Goal: Navigation & Orientation: Find specific page/section

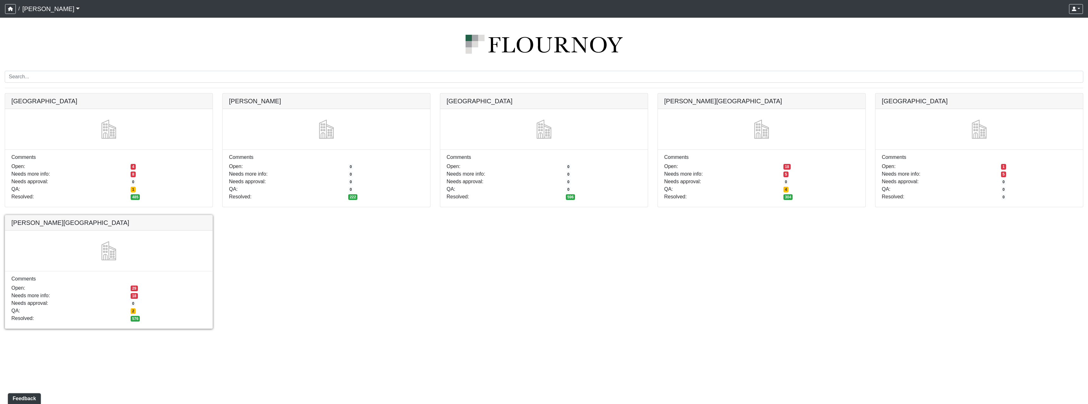
click at [190, 215] on link at bounding box center [108, 215] width 207 height 0
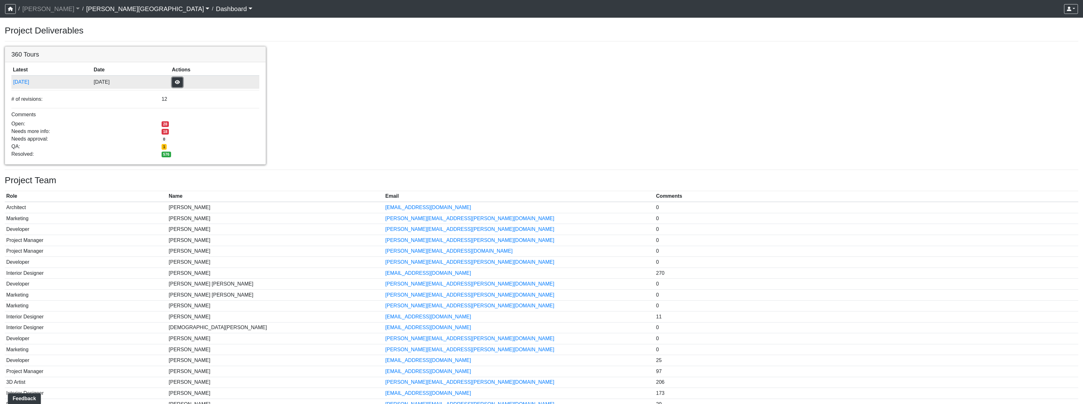
click at [183, 79] on button "button" at bounding box center [177, 82] width 11 height 10
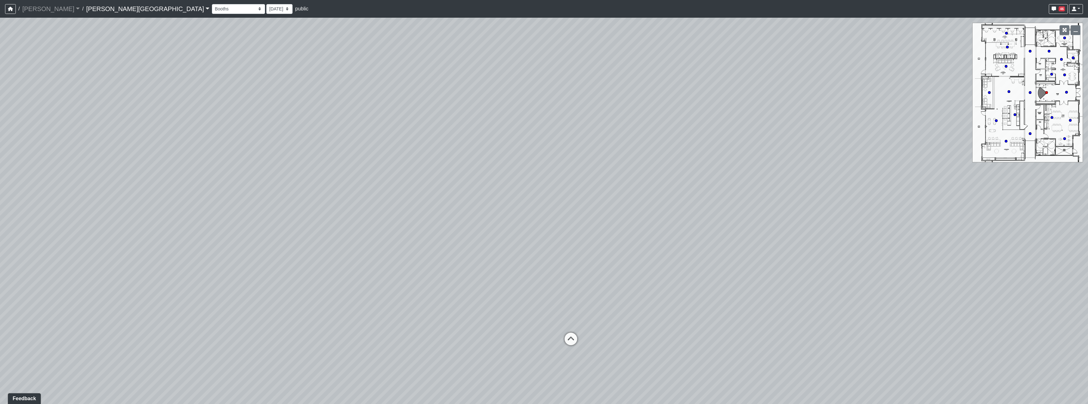
drag, startPoint x: 718, startPoint y: 225, endPoint x: 272, endPoint y: 180, distance: 448.8
click at [279, 180] on div "Loading... Hallway - Hallway 2 Loading... Entry" at bounding box center [544, 211] width 1088 height 387
drag, startPoint x: 720, startPoint y: 237, endPoint x: 396, endPoint y: 217, distance: 324.4
click at [391, 226] on div "Loading... Hallway - Hallway 2 Loading... Entry" at bounding box center [544, 211] width 1088 height 387
drag, startPoint x: 635, startPoint y: 257, endPoint x: 515, endPoint y: 205, distance: 131.2
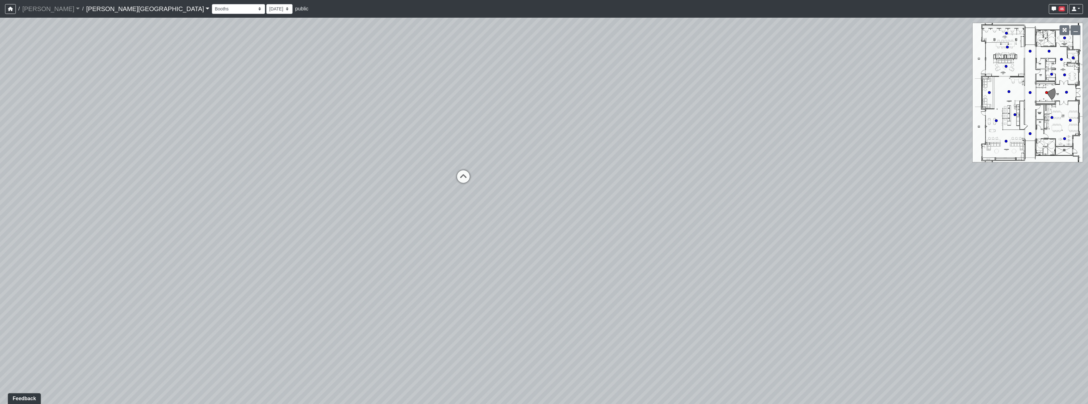
click at [634, 256] on div "Loading... Hallway - Hallway 2 Loading... Entry" at bounding box center [544, 211] width 1088 height 387
click at [477, 177] on div "Loading... Hallway - Hallway 2 Loading... Entry" at bounding box center [544, 211] width 1088 height 387
click at [471, 178] on icon at bounding box center [462, 179] width 19 height 19
drag, startPoint x: 427, startPoint y: 239, endPoint x: 671, endPoint y: 256, distance: 245.0
click at [626, 247] on div "Loading... Hallway - Hallway 2 Loading... Entry Loading... Booths Loading... Qu…" at bounding box center [544, 211] width 1088 height 387
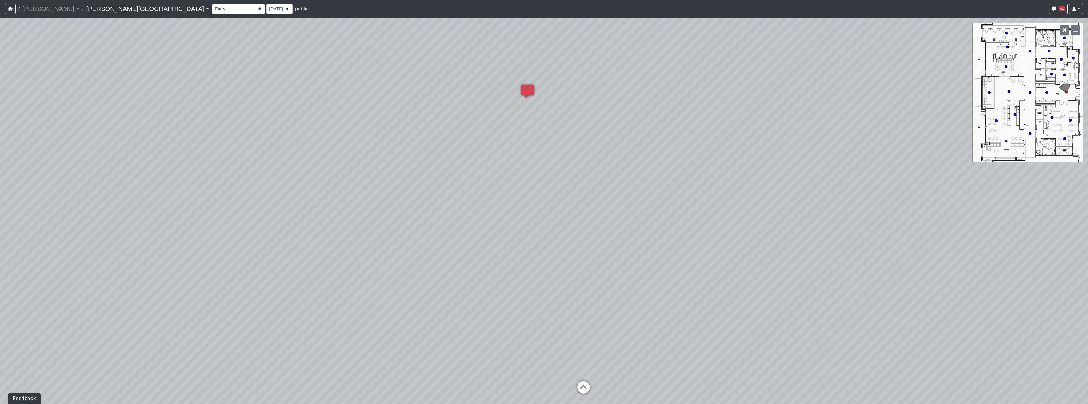
drag, startPoint x: 651, startPoint y: 326, endPoint x: 815, endPoint y: 352, distance: 166.1
click at [815, 352] on div "Loading... Hallway - Hallway 2 Loading... Entry Loading... Booths Loading... Qu…" at bounding box center [544, 211] width 1088 height 387
drag, startPoint x: 583, startPoint y: 278, endPoint x: 587, endPoint y: 249, distance: 30.0
click at [587, 249] on div "Loading... Hallway - Hallway 2 Loading... Entry Loading... Booths Loading... Qu…" at bounding box center [544, 211] width 1088 height 387
click at [601, 341] on div "Loading... Quiet Coworking - Entrance" at bounding box center [598, 348] width 19 height 19
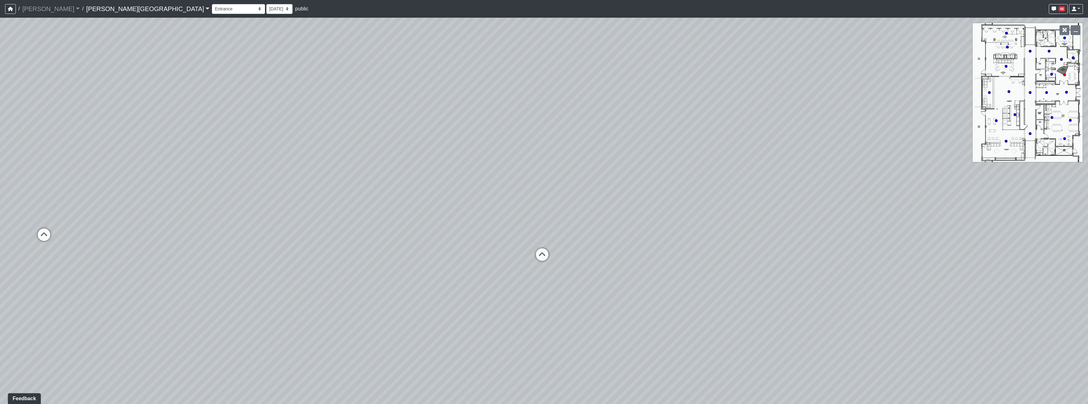
drag, startPoint x: 471, startPoint y: 269, endPoint x: 780, endPoint y: 303, distance: 310.8
click at [708, 290] on div "Loading... Hallway - Hallway 2 Loading... Entry Loading... Booths Loading... Qu…" at bounding box center [544, 211] width 1088 height 387
drag, startPoint x: 439, startPoint y: 236, endPoint x: 666, endPoint y: 247, distance: 227.7
click at [755, 238] on div "Loading... Hallway - Hallway 2 Loading... Entry Loading... Booths Loading... Qu…" at bounding box center [544, 211] width 1088 height 387
drag, startPoint x: 667, startPoint y: 234, endPoint x: 759, endPoint y: 234, distance: 92.0
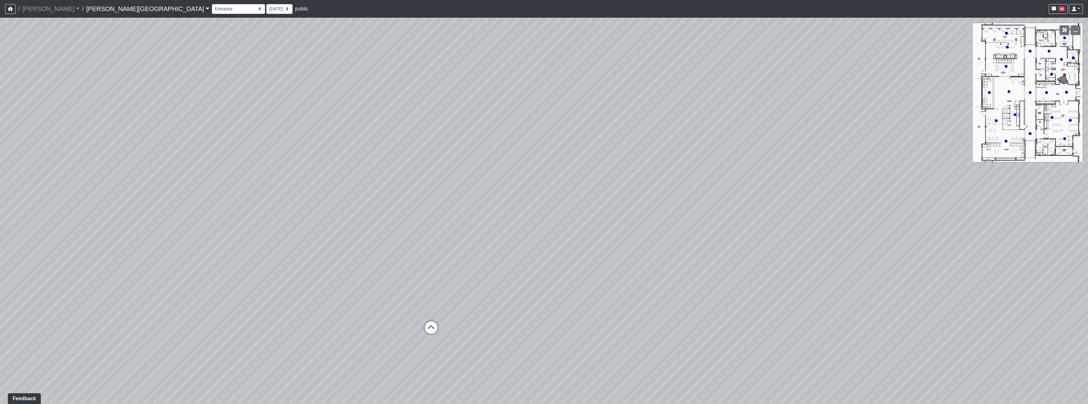
click at [759, 234] on div "Loading... Hallway - Hallway 2 Loading... Entry Loading... Booths Loading... Qu…" at bounding box center [544, 211] width 1088 height 387
drag, startPoint x: 657, startPoint y: 245, endPoint x: 767, endPoint y: 205, distance: 117.3
click at [765, 206] on div "Loading... Hallway - Hallway 2 Loading... Entry Loading... Booths Loading... Qu…" at bounding box center [544, 211] width 1088 height 387
click at [585, 232] on icon at bounding box center [592, 239] width 19 height 19
drag, startPoint x: 744, startPoint y: 262, endPoint x: 470, endPoint y: 283, distance: 274.7
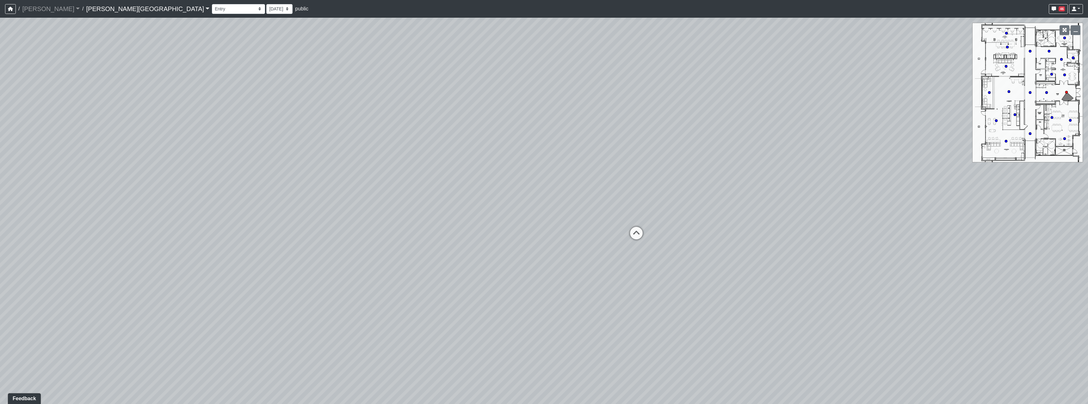
click at [470, 283] on div "Loading... Hallway - Hallway 2 Loading... Entry Loading... Booths Loading... Qu…" at bounding box center [544, 211] width 1088 height 387
drag, startPoint x: 589, startPoint y: 207, endPoint x: 567, endPoint y: 256, distance: 53.9
click at [567, 256] on div "Loading... Hallway - Hallway 2 Loading... Entry Loading... Booths Loading... Qu…" at bounding box center [544, 211] width 1088 height 387
drag, startPoint x: 721, startPoint y: 170, endPoint x: 469, endPoint y: 148, distance: 253.0
click at [404, 166] on div "Loading... Hallway - Hallway 2 Loading... Entry Loading... Booths Loading... Qu…" at bounding box center [544, 211] width 1088 height 387
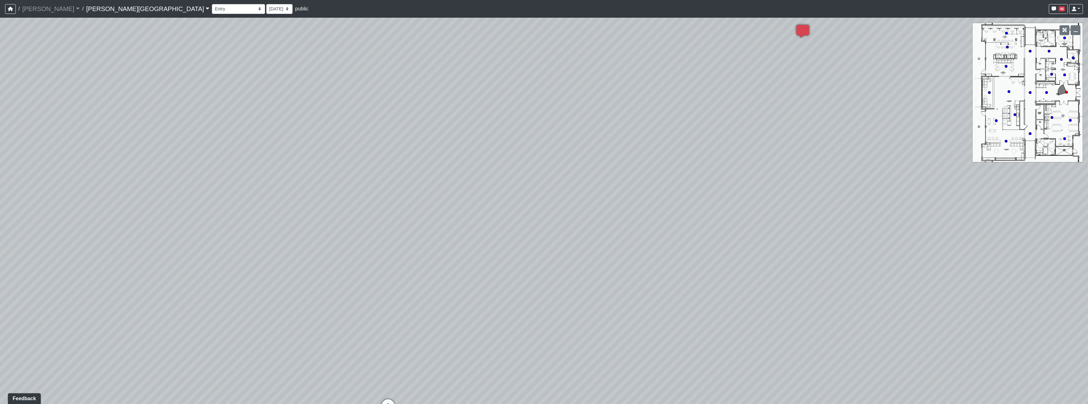
drag, startPoint x: 666, startPoint y: 164, endPoint x: 409, endPoint y: 174, distance: 257.3
click at [409, 174] on div "Loading... Hallway - Hallway 2 Loading... Entry Loading... Booths Loading... Qu…" at bounding box center [544, 211] width 1088 height 387
drag, startPoint x: 389, startPoint y: 206, endPoint x: 517, endPoint y: 192, distance: 128.9
click at [513, 193] on div "Loading... Hallway - Hallway 2 Loading... Entry Loading... Booths Loading... Qu…" at bounding box center [544, 211] width 1088 height 387
drag, startPoint x: 387, startPoint y: 188, endPoint x: 468, endPoint y: 168, distance: 82.9
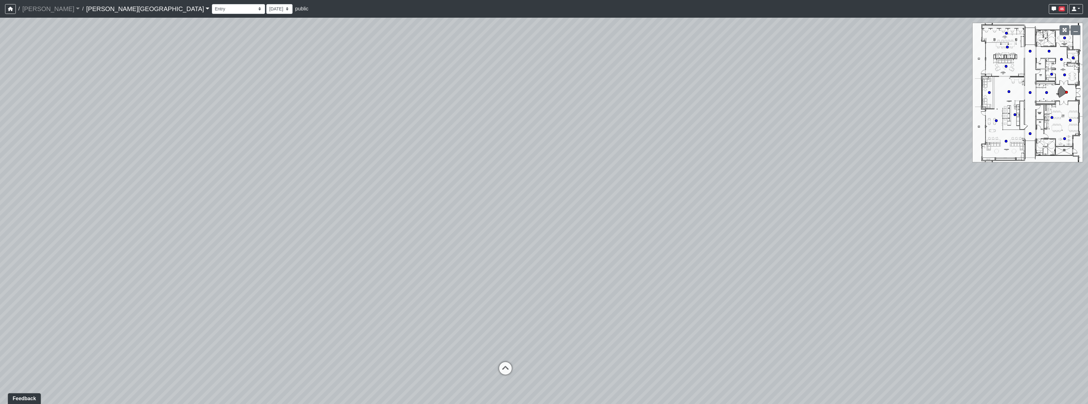
click at [449, 171] on div "Loading... Hallway - Hallway 2 Loading... Entry Loading... Booths Loading... Qu…" at bounding box center [544, 211] width 1088 height 387
drag, startPoint x: 373, startPoint y: 221, endPoint x: 595, endPoint y: 228, distance: 222.1
click at [595, 228] on div "Loading... Hallway - Hallway 2 Loading... Entry Loading... Booths Loading... Qu…" at bounding box center [544, 211] width 1088 height 387
drag, startPoint x: 683, startPoint y: 273, endPoint x: 665, endPoint y: 264, distance: 20.1
click at [665, 264] on div "Loading... Hallway - Hallway 2 Loading... Entry Loading... Booths Loading... Qu…" at bounding box center [544, 211] width 1088 height 387
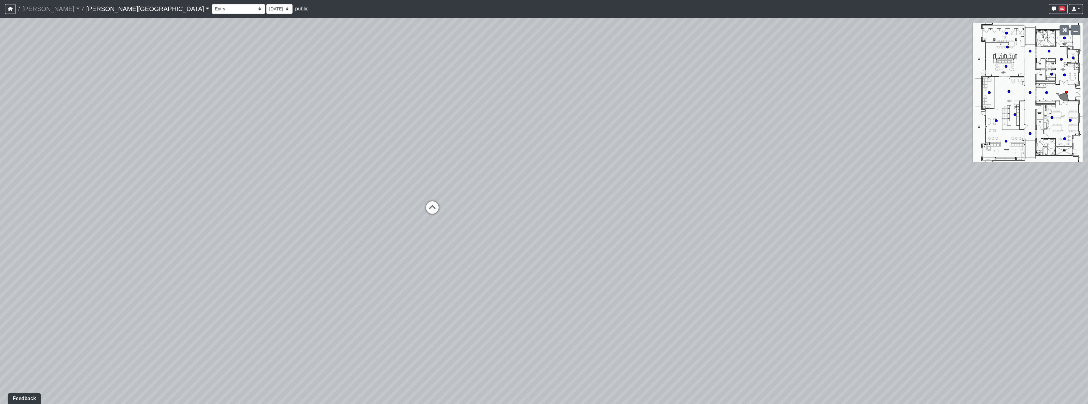
drag, startPoint x: 399, startPoint y: 211, endPoint x: 403, endPoint y: 211, distance: 3.8
click at [489, 219] on div "Loading... Hallway - Hallway 2 Loading... Entry Loading... Booths Loading... Qu…" at bounding box center [544, 211] width 1088 height 387
click at [414, 211] on div "Loading... Hallway - Hallway 2 Loading... Entry Loading... Booths Loading... Qu…" at bounding box center [544, 211] width 1088 height 387
click at [425, 206] on div "Loading... Hallway - Hallway 2 Loading... Entry Loading... Booths Loading... Qu…" at bounding box center [544, 211] width 1088 height 387
click at [427, 208] on icon at bounding box center [435, 211] width 19 height 19
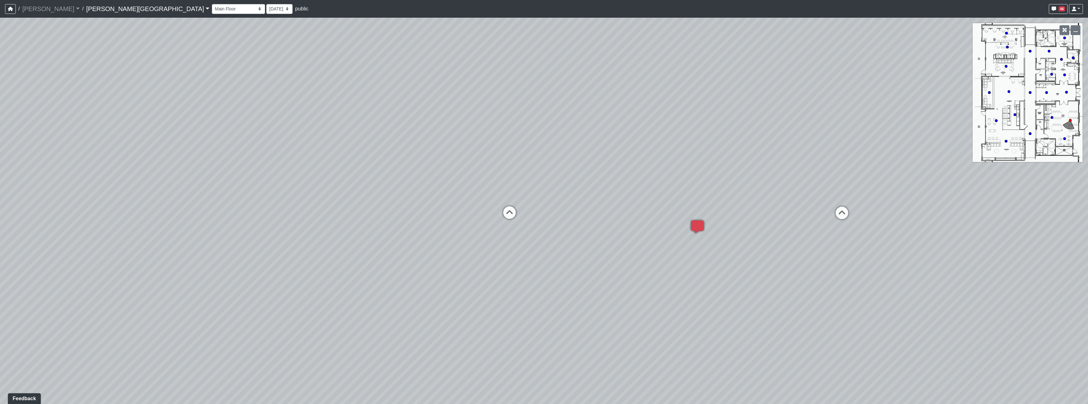
click at [508, 227] on div "Loading... Hallway - Hallway 2 Loading... Entry Loading... Booths Loading... Qu…" at bounding box center [544, 211] width 1088 height 387
click at [513, 218] on icon at bounding box center [508, 216] width 19 height 19
drag, startPoint x: 571, startPoint y: 243, endPoint x: 533, endPoint y: 244, distance: 38.6
click at [533, 245] on div "Loading... Hallway - Hallway 2 Loading... Entry Loading... Booths Loading... Qu…" at bounding box center [544, 211] width 1088 height 387
drag, startPoint x: 555, startPoint y: 270, endPoint x: 489, endPoint y: 209, distance: 90.2
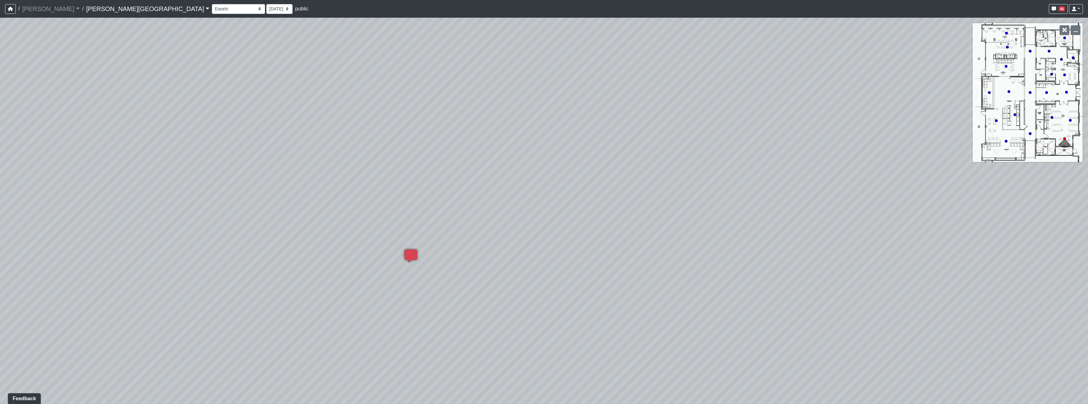
click at [489, 210] on div "Loading... Hallway - Hallway 2 Loading... Entry Loading... Booths Loading... Qu…" at bounding box center [544, 211] width 1088 height 387
drag, startPoint x: 761, startPoint y: 206, endPoint x: 327, endPoint y: 162, distance: 436.4
click at [299, 172] on div "Loading... Hallway - Hallway 2 Loading... Entry Loading... Booths Loading... Qu…" at bounding box center [544, 211] width 1088 height 387
drag, startPoint x: 695, startPoint y: 161, endPoint x: 628, endPoint y: 150, distance: 67.9
click at [622, 150] on div "Loading... Hallway - Hallway 2 Loading... Entry Loading... Booths Loading... Qu…" at bounding box center [544, 211] width 1088 height 387
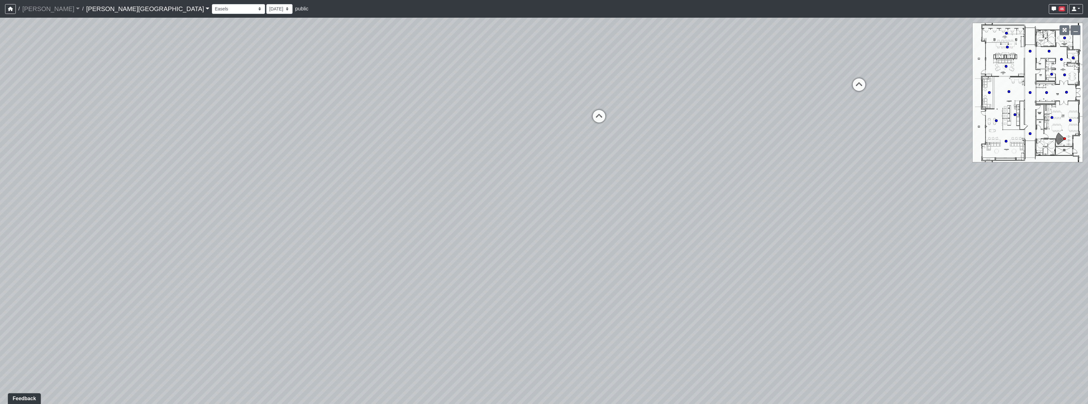
drag, startPoint x: 463, startPoint y: 175, endPoint x: 438, endPoint y: 151, distance: 34.2
click at [281, 176] on div "Loading... Hallway - Hallway 2 Loading... Entry Loading... Booths Loading... Qu…" at bounding box center [544, 211] width 1088 height 387
drag, startPoint x: 652, startPoint y: 195, endPoint x: 639, endPoint y: 193, distance: 12.7
click at [643, 201] on div "Loading... Hallway - Hallway 2 Loading... Entry Loading... Booths Loading... Qu…" at bounding box center [544, 211] width 1088 height 387
click at [841, 169] on icon at bounding box center [847, 166] width 19 height 19
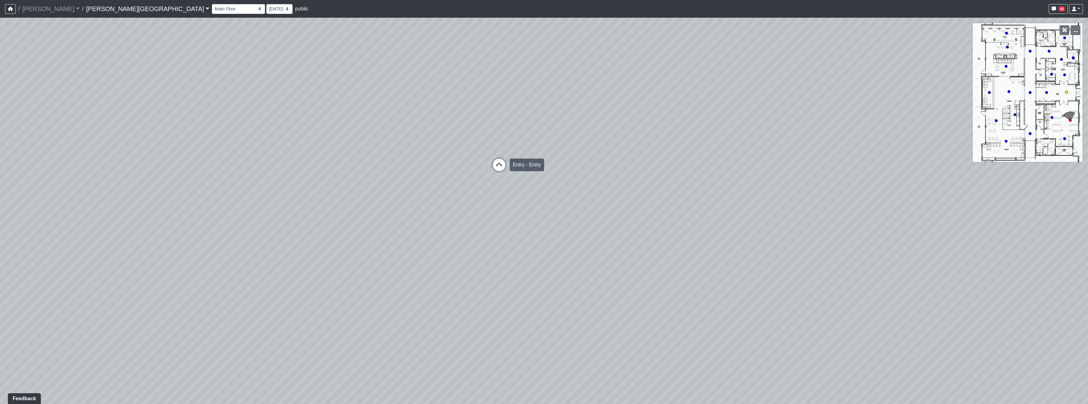
click at [506, 167] on icon at bounding box center [499, 168] width 19 height 19
drag, startPoint x: 483, startPoint y: 219, endPoint x: 495, endPoint y: 220, distance: 11.8
click at [488, 219] on div "Loading... Hallway - Hallway 2 Loading... Entry Loading... Booths Loading... Qu…" at bounding box center [544, 211] width 1088 height 387
drag, startPoint x: 682, startPoint y: 229, endPoint x: 499, endPoint y: 112, distance: 217.7
click at [499, 112] on div "Loading... Hallway - Hallway 2 Loading... Entry Loading... Booths Loading... Qu…" at bounding box center [544, 211] width 1088 height 387
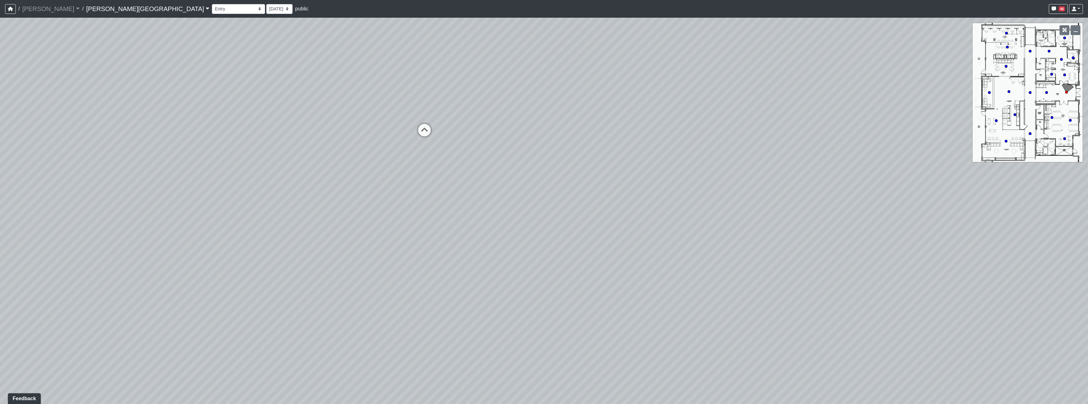
drag, startPoint x: 498, startPoint y: 234, endPoint x: 746, endPoint y: 252, distance: 247.9
click at [801, 259] on div "Loading... Hallway - Hallway 2 Loading... Entry Loading... Booths Loading... Qu…" at bounding box center [544, 211] width 1088 height 387
drag, startPoint x: 523, startPoint y: 176, endPoint x: 686, endPoint y: 263, distance: 184.3
click at [686, 263] on div "Loading... Hallway - Hallway 2 Loading... Entry Loading... Booths Loading... Qu…" at bounding box center [544, 211] width 1088 height 387
drag, startPoint x: 614, startPoint y: 154, endPoint x: 614, endPoint y: 195, distance: 40.8
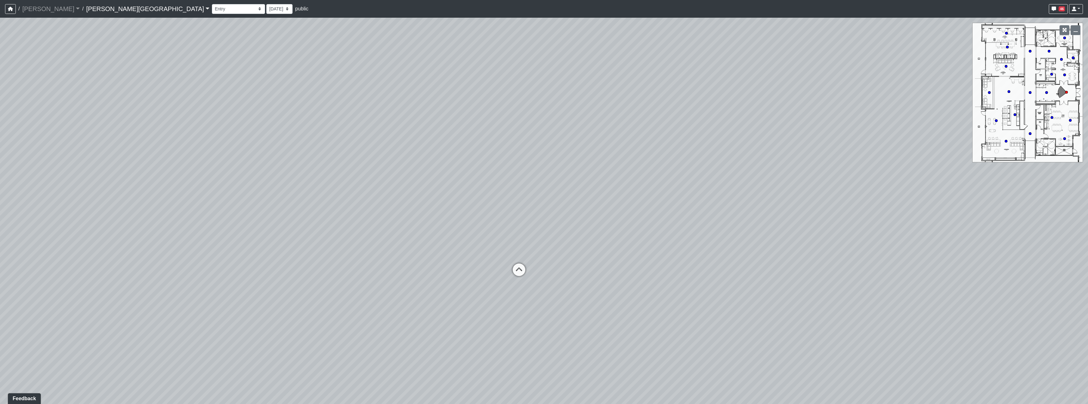
click at [614, 195] on div "Loading... Hallway - Hallway 2 Loading... Entry Loading... Booths Loading... Qu…" at bounding box center [544, 211] width 1088 height 387
drag, startPoint x: 508, startPoint y: 200, endPoint x: 505, endPoint y: 184, distance: 16.0
click at [505, 206] on div "Loading... Hallway - Hallway 2 Loading... Entry Loading... Booths Loading... Qu…" at bounding box center [544, 211] width 1088 height 387
drag, startPoint x: 503, startPoint y: 145, endPoint x: 490, endPoint y: 127, distance: 21.3
click at [490, 127] on div "Loading... Hallway - Hallway 2 Loading... Entry Loading... Booths Loading... Qu…" at bounding box center [544, 211] width 1088 height 387
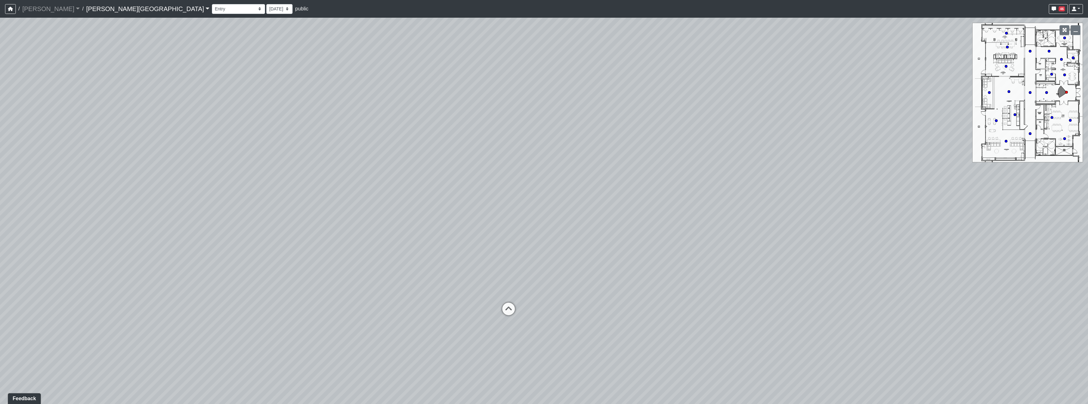
drag, startPoint x: 603, startPoint y: 216, endPoint x: 615, endPoint y: 165, distance: 52.3
click at [615, 165] on div "Loading... Hallway - Hallway 2 Loading... Entry Loading... Booths Loading... Qu…" at bounding box center [544, 211] width 1088 height 387
click at [600, 239] on div "Loading... Hallway - Hallway 2 Loading... Entry Loading... Booths Loading... Qu…" at bounding box center [544, 211] width 1088 height 387
click at [538, 287] on icon at bounding box center [531, 294] width 19 height 19
click at [551, 316] on icon at bounding box center [545, 321] width 19 height 19
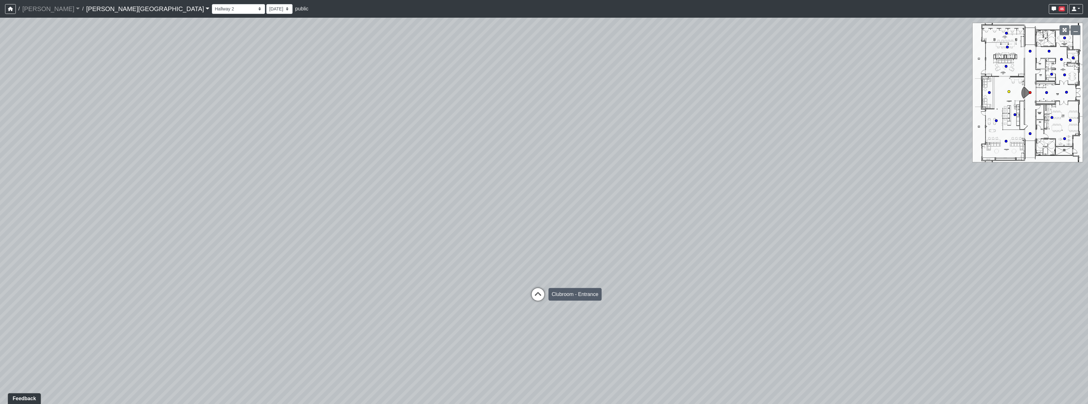
click at [534, 288] on icon at bounding box center [537, 297] width 19 height 19
drag, startPoint x: 352, startPoint y: 255, endPoint x: 528, endPoint y: 256, distance: 176.5
click at [528, 256] on div "Loading... Hallway - Hallway 2 Loading... Entry Loading... Booths Loading... Qu…" at bounding box center [544, 211] width 1088 height 387
drag, startPoint x: 305, startPoint y: 223, endPoint x: 741, endPoint y: 250, distance: 436.9
click at [741, 250] on div "Loading... Hallway - Hallway 2 Loading... Entry Loading... Booths Loading... Qu…" at bounding box center [544, 211] width 1088 height 387
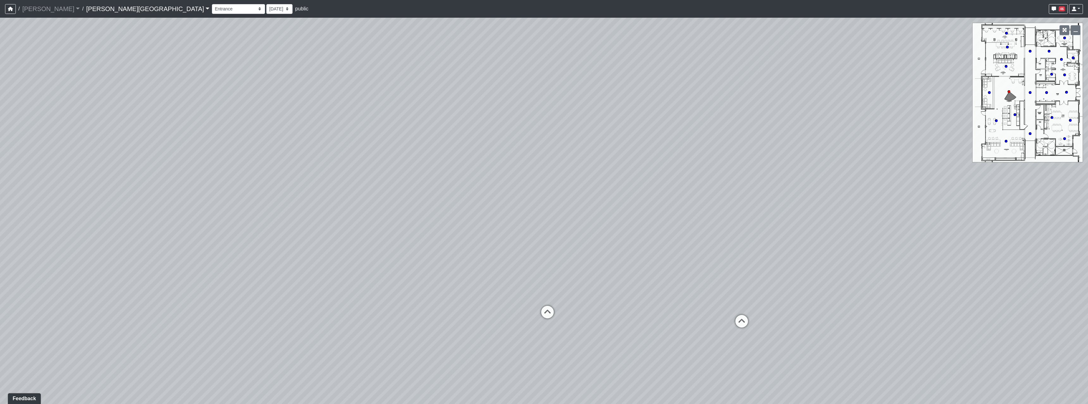
drag, startPoint x: 469, startPoint y: 288, endPoint x: 789, endPoint y: 291, distance: 320.0
click at [789, 291] on div "Loading... Hallway - Hallway 2 Loading... Entry Loading... Booths Loading... Qu…" at bounding box center [544, 211] width 1088 height 387
click at [736, 324] on icon at bounding box center [741, 324] width 19 height 19
drag, startPoint x: 609, startPoint y: 272, endPoint x: 728, endPoint y: 283, distance: 119.8
click at [681, 280] on div "Loading... Hallway - Hallway 2 Loading... Entry Loading... Booths Loading... Qu…" at bounding box center [544, 211] width 1088 height 387
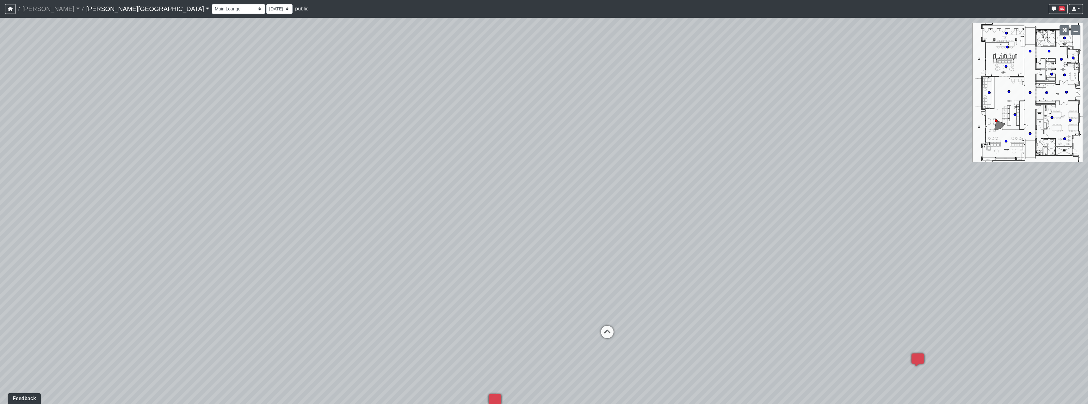
drag, startPoint x: 616, startPoint y: 250, endPoint x: 826, endPoint y: 271, distance: 210.7
click at [823, 270] on div "Loading... Hallway - Hallway 2 Loading... Entry Loading... Booths Loading... Qu…" at bounding box center [544, 211] width 1088 height 387
drag, startPoint x: 704, startPoint y: 214, endPoint x: 604, endPoint y: 199, distance: 101.3
click at [604, 199] on div "Loading... Hallway - Hallway 2 Loading... Entry Loading... Booths Loading... Qu…" at bounding box center [544, 211] width 1088 height 387
drag, startPoint x: 596, startPoint y: 189, endPoint x: 661, endPoint y: 200, distance: 65.8
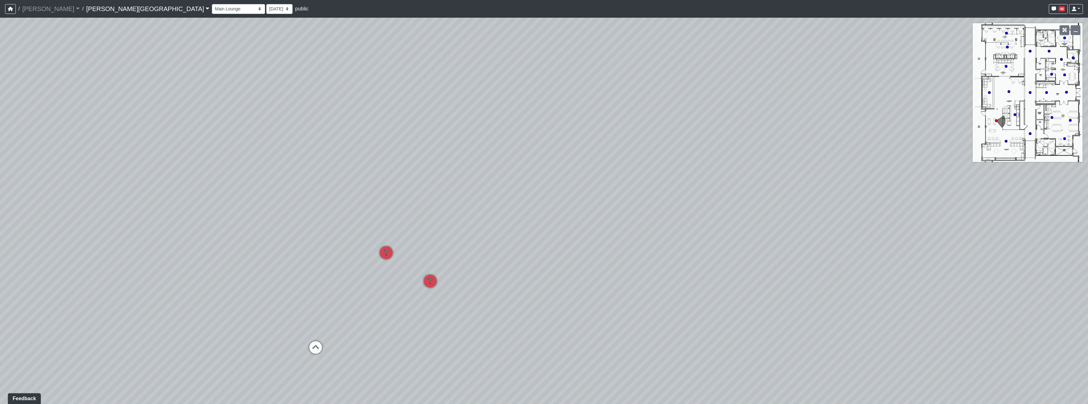
click at [661, 200] on div "Loading... Hallway - Hallway 2 Loading... Entry Loading... Booths Loading... Qu…" at bounding box center [544, 211] width 1088 height 387
drag, startPoint x: 441, startPoint y: 51, endPoint x: 546, endPoint y: 73, distance: 107.1
click at [546, 73] on div "Loading... Hallway - Hallway 2 Loading... Entry Loading... Booths Loading... Qu…" at bounding box center [544, 211] width 1088 height 387
drag, startPoint x: 544, startPoint y: 172, endPoint x: 505, endPoint y: 135, distance: 54.6
click at [505, 135] on div "Loading... Hallway - Hallway 2 Loading... Entry Loading... Booths Loading... Qu…" at bounding box center [544, 211] width 1088 height 387
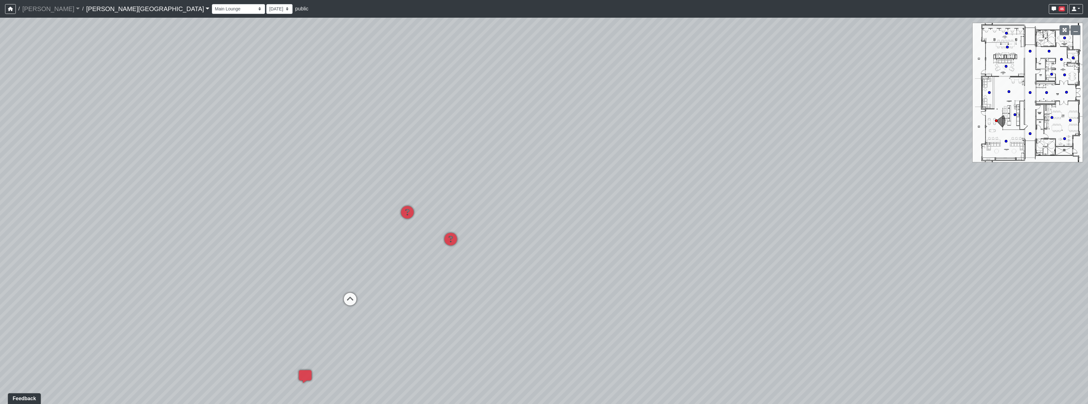
drag, startPoint x: 615, startPoint y: 203, endPoint x: 603, endPoint y: 195, distance: 14.2
click at [603, 195] on div "Loading... Hallway - Hallway 2 Loading... Entry Loading... Booths Loading... Qu…" at bounding box center [544, 211] width 1088 height 387
drag, startPoint x: 648, startPoint y: 234, endPoint x: 687, endPoint y: 239, distance: 39.3
click at [688, 239] on div "Loading... Hallway - Hallway 2 Loading... Entry Loading... Booths Loading... Qu…" at bounding box center [544, 211] width 1088 height 387
drag, startPoint x: 558, startPoint y: 234, endPoint x: 678, endPoint y: 233, distance: 119.5
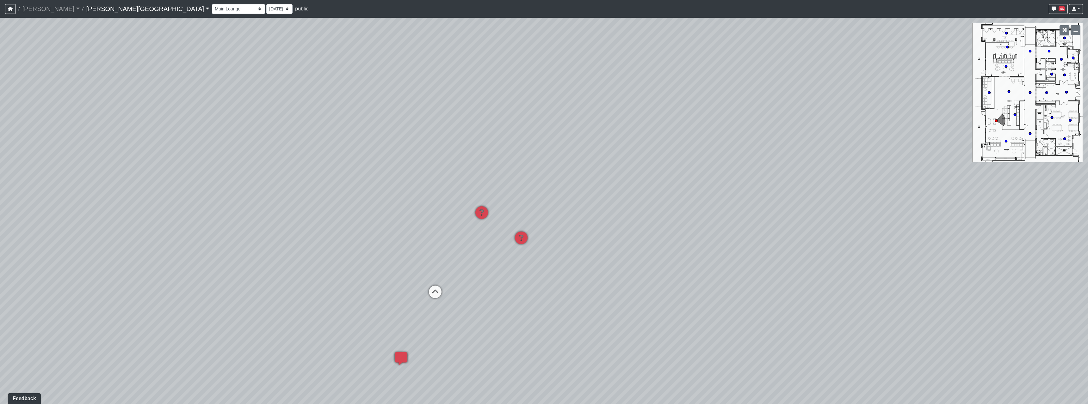
click at [679, 234] on div "Loading... Hallway - Hallway 2 Loading... Entry Loading... Booths Loading... Qu…" at bounding box center [544, 211] width 1088 height 387
drag, startPoint x: 332, startPoint y: 207, endPoint x: 319, endPoint y: 234, distance: 29.8
click at [586, 191] on div "Loading... Hallway - Hallway 2 Loading... Entry Loading... Booths Loading... Qu…" at bounding box center [544, 211] width 1088 height 387
click at [334, 299] on div "Loading... Hallway - Hallway 2 Loading... Entry Loading... Booths Loading... Qu…" at bounding box center [544, 211] width 1088 height 387
click at [345, 303] on icon at bounding box center [345, 311] width 19 height 19
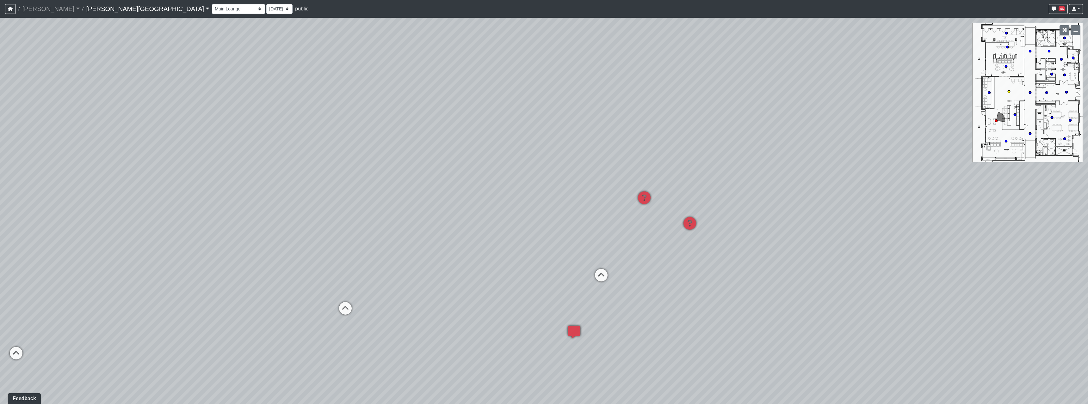
select select "2p1LcMW7A2doxWKe2HrzBw"
click at [533, 296] on div "Loading... Hallway - Hallway 2 Loading... Entry Loading... Booths Loading... Qu…" at bounding box center [544, 211] width 1088 height 387
drag, startPoint x: 269, startPoint y: 266, endPoint x: 505, endPoint y: 252, distance: 236.6
click at [494, 252] on div "Loading... Hallway - Hallway 2 Loading... Entry Loading... Booths Loading... Qu…" at bounding box center [544, 211] width 1088 height 387
drag, startPoint x: 376, startPoint y: 277, endPoint x: 466, endPoint y: 226, distance: 103.8
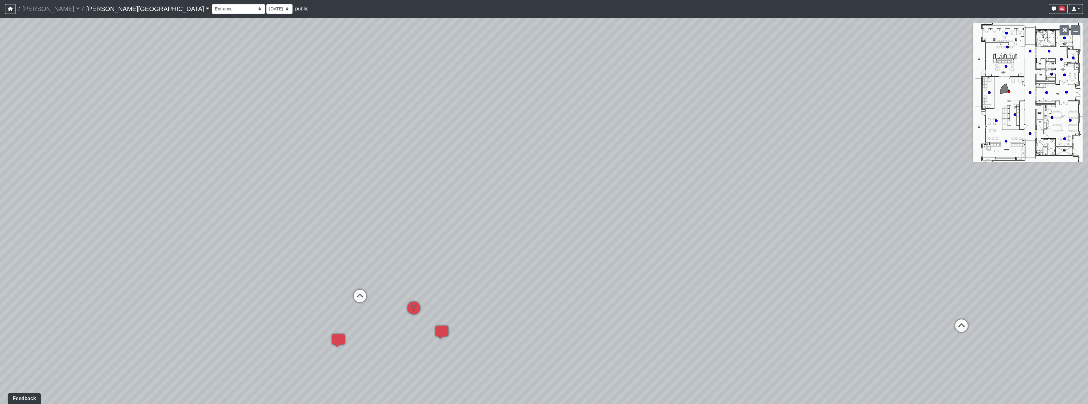
click at [505, 271] on div "Loading... Hallway - Hallway 2 Loading... Entry Loading... Booths Loading... Qu…" at bounding box center [544, 211] width 1088 height 387
drag, startPoint x: 299, startPoint y: 237, endPoint x: 515, endPoint y: 241, distance: 216.7
click at [515, 241] on div "Loading... Hallway - Hallway 2 Loading... Entry Loading... Booths Loading... Qu…" at bounding box center [544, 211] width 1088 height 387
click at [574, 258] on div "Loading... Hallway - Hallway 2 Loading... Entry Loading... Booths Loading... Qu…" at bounding box center [544, 211] width 1088 height 387
click at [645, 240] on div "Loading... Hallway - Hallway 2 Loading... Entry Loading... Booths Loading... Qu…" at bounding box center [544, 211] width 1088 height 387
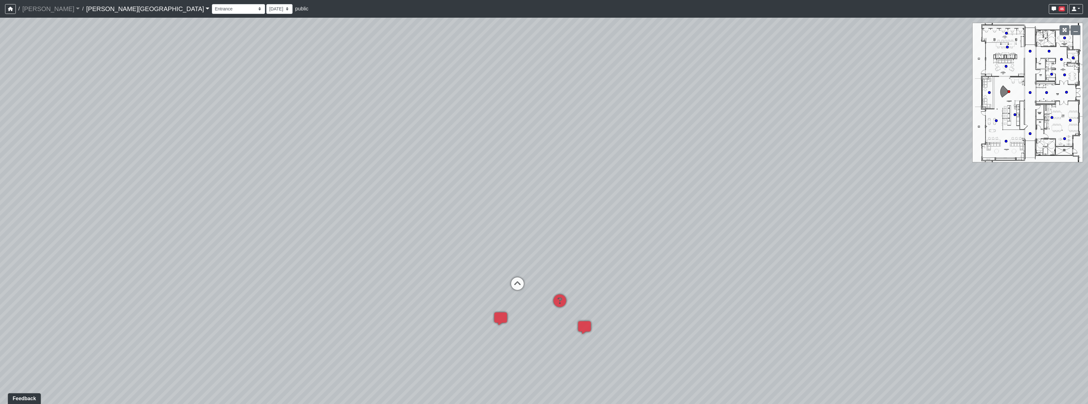
drag, startPoint x: 668, startPoint y: 200, endPoint x: 652, endPoint y: 200, distance: 15.5
click at [652, 200] on div "Loading... Hallway - Hallway 2 Loading... Entry Loading... Booths Loading... Qu…" at bounding box center [544, 211] width 1088 height 387
drag, startPoint x: 609, startPoint y: 201, endPoint x: 531, endPoint y: 205, distance: 78.2
click at [531, 205] on div "Loading... Hallway - Hallway 2 Loading... Entry Loading... Booths Loading... Qu…" at bounding box center [544, 211] width 1088 height 387
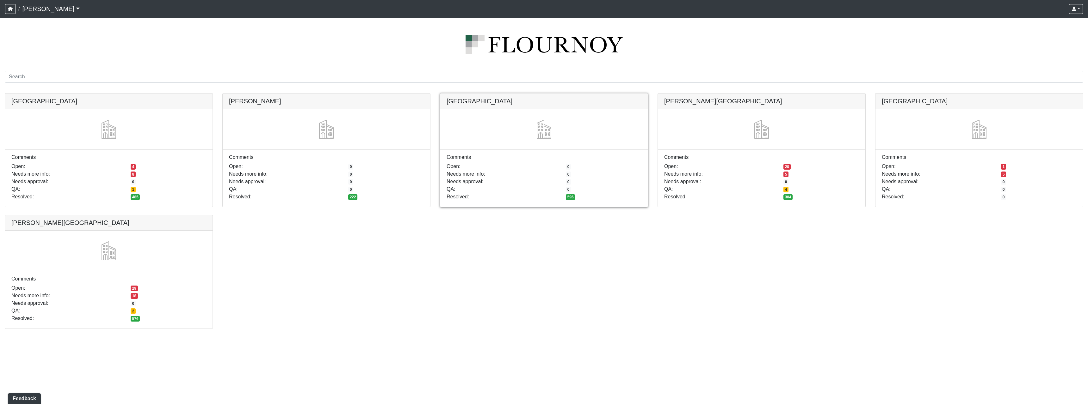
click at [570, 94] on link at bounding box center [543, 94] width 207 height 0
click at [157, 215] on link at bounding box center [108, 215] width 207 height 0
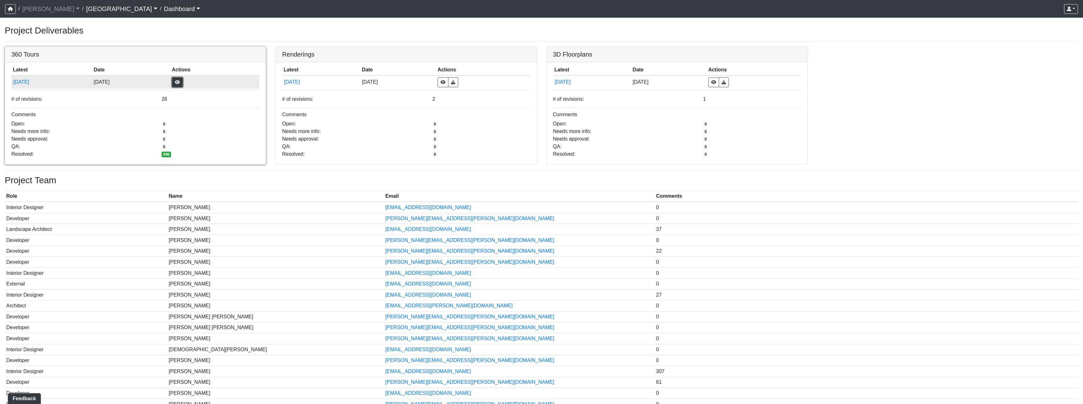
click at [183, 83] on button "button" at bounding box center [177, 82] width 11 height 10
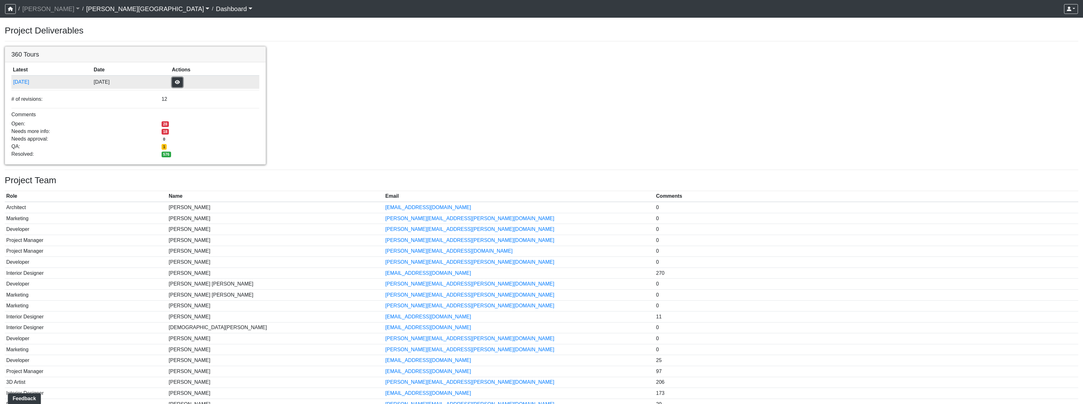
click at [183, 83] on button "button" at bounding box center [177, 82] width 11 height 10
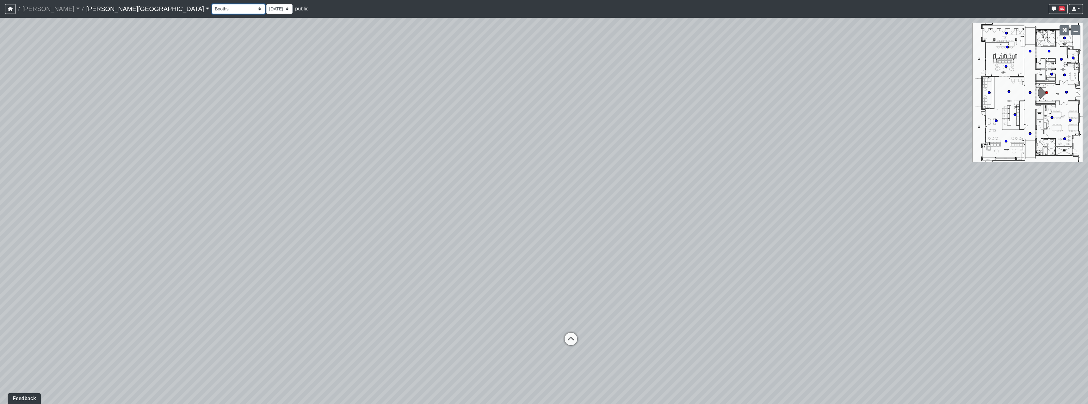
click at [212, 13] on select "Booths 1 Booths 2 Lounge 1 Bar Entrance Lounge Main Lounge Steps Booths Entry C…" at bounding box center [238, 9] width 53 height 10
click at [212, 4] on select "Booths 1 Booths 2 Lounge 1 Bar Entrance Lounge Main Lounge Steps Booths Entry C…" at bounding box center [238, 9] width 53 height 10
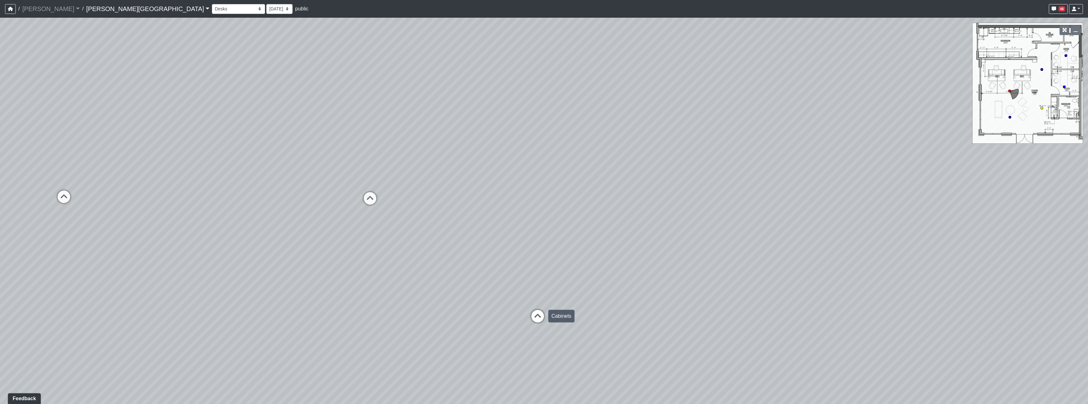
click at [539, 318] on icon at bounding box center [537, 319] width 19 height 19
select select "txFFof8RDaXzEHWmwmdnP4"
drag, startPoint x: 441, startPoint y: 288, endPoint x: 648, endPoint y: 278, distance: 206.8
click at [618, 281] on div "Loading... Hallway - Hallway 2 Loading... Entry Loading... Cabinets Loading... …" at bounding box center [544, 211] width 1088 height 387
drag, startPoint x: 532, startPoint y: 279, endPoint x: 652, endPoint y: 293, distance: 120.3
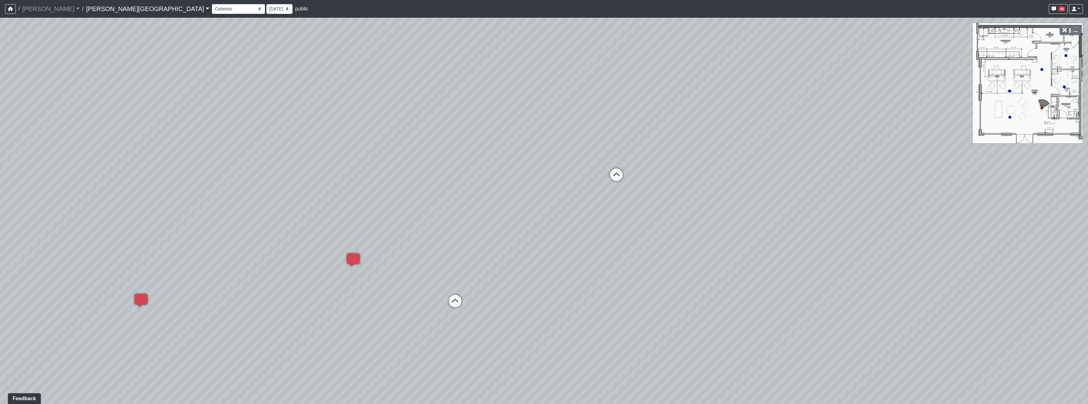
click at [666, 299] on div "Loading... Hallway - Hallway 2 Loading... Entry Loading... Cabinets Loading... …" at bounding box center [544, 211] width 1088 height 387
drag, startPoint x: 348, startPoint y: 207, endPoint x: 693, endPoint y: 226, distance: 345.9
click at [693, 226] on div "Loading... Hallway - Hallway 2 Loading... Entry Loading... Cabinets Loading... …" at bounding box center [544, 211] width 1088 height 387
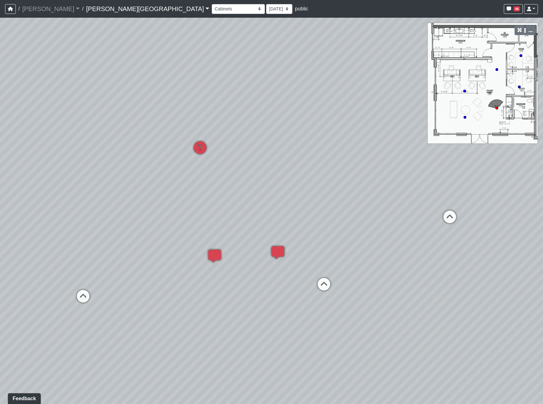
drag, startPoint x: 311, startPoint y: 309, endPoint x: 306, endPoint y: 312, distance: 6.0
click at [306, 312] on div "Loading... Hallway - Hallway 2 Loading... Entry Loading... Cabinets Loading... …" at bounding box center [271, 211] width 543 height 386
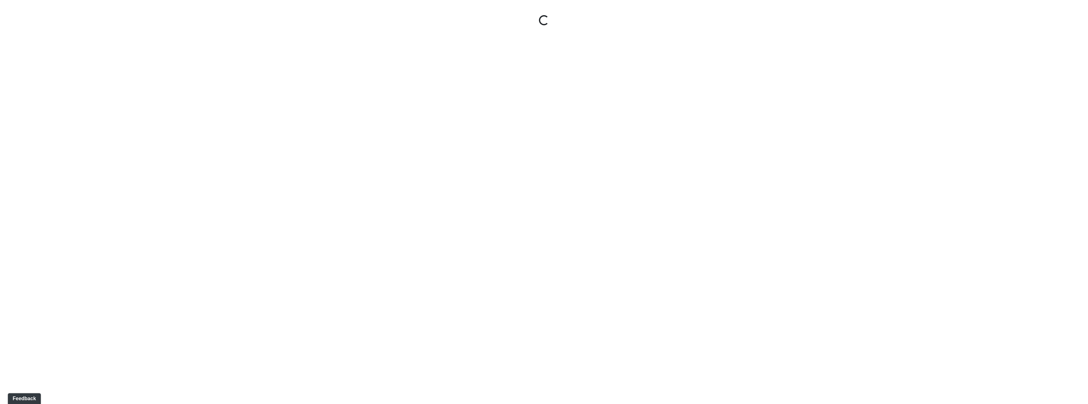
select select "gontoaMErPAtzSBVXh4ptW"
select select "h3ebyGk32eUmSzz99H473o"
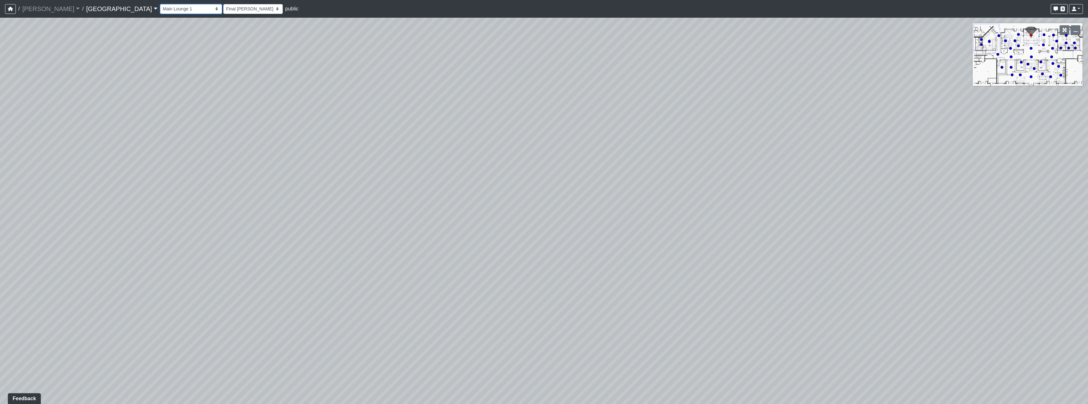
click at [160, 11] on select "Breezeway Entry Fireplace 1 Fireplace 2 Gate Golf Holes Shade Sails Sidewalk 1 …" at bounding box center [191, 9] width 62 height 10
click at [160, 4] on select "Breezeway Entry Fireplace 1 Fireplace 2 Gate Golf Holes Shade Sails Sidewalk 1 …" at bounding box center [191, 9] width 62 height 10
select select "cPz5AA6jdxfLA8T8qokQ2v"
select select "h3ebyGk32eUmSzz99H473o"
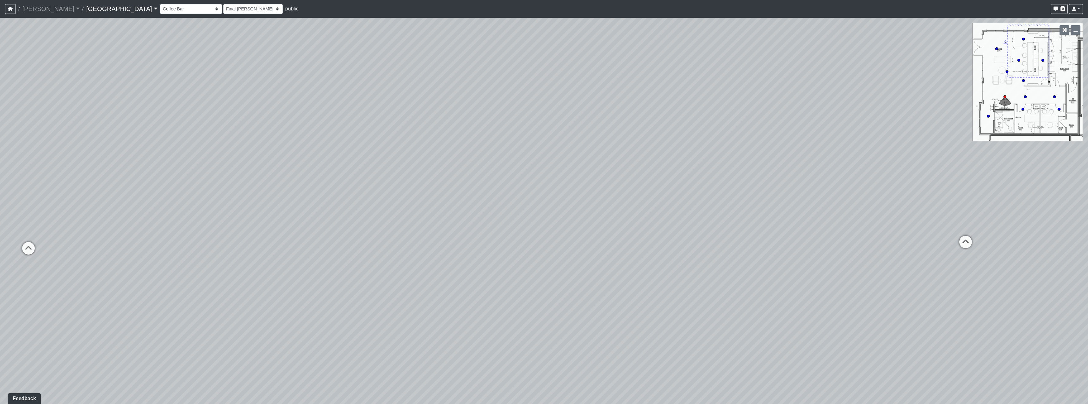
drag, startPoint x: 456, startPoint y: 219, endPoint x: 210, endPoint y: 198, distance: 247.3
click at [197, 198] on div "Loading... Pool Courtyard Entry 1 Loading... Main Lounge 2 Loading... Pool Cour…" at bounding box center [544, 211] width 1088 height 387
drag, startPoint x: 468, startPoint y: 229, endPoint x: 82, endPoint y: 202, distance: 387.7
click at [97, 212] on div "Loading... Pool Courtyard Entry 1 Loading... Main Lounge 2 Loading... Pool Cour…" at bounding box center [544, 211] width 1088 height 387
drag, startPoint x: 660, startPoint y: 215, endPoint x: 288, endPoint y: 239, distance: 372.7
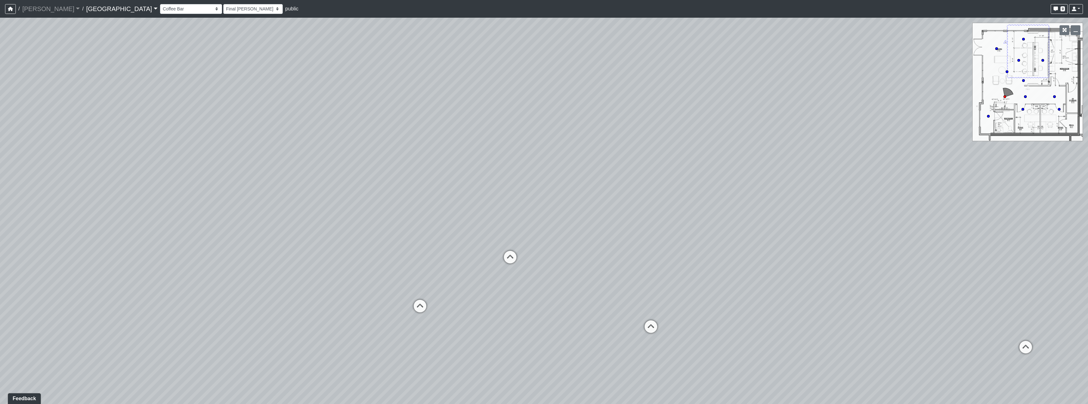
click at [223, 260] on div "Loading... Pool Courtyard Entry 1 Loading... Main Lounge 2 Loading... Pool Cour…" at bounding box center [544, 211] width 1088 height 387
drag, startPoint x: 627, startPoint y: 245, endPoint x: 544, endPoint y: 287, distance: 92.6
click at [544, 287] on div "Loading... Pool Courtyard Entry 1 Loading... Main Lounge 2 Loading... Pool Cour…" at bounding box center [544, 211] width 1088 height 387
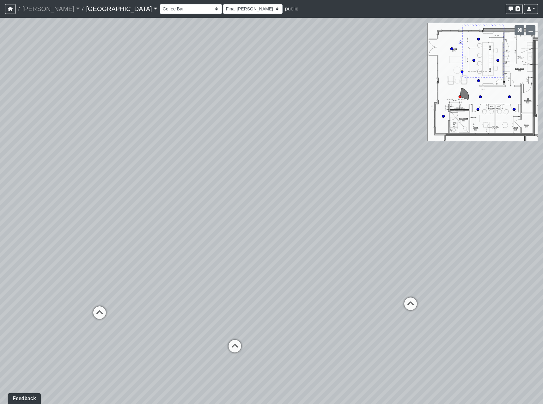
drag, startPoint x: 322, startPoint y: 301, endPoint x: 344, endPoint y: 301, distance: 21.8
click at [344, 301] on div "Loading... Pool Courtyard Entry 1 Loading... Main Lounge 2 Loading... Pool Cour…" at bounding box center [271, 211] width 543 height 386
